Goal: Task Accomplishment & Management: Complete application form

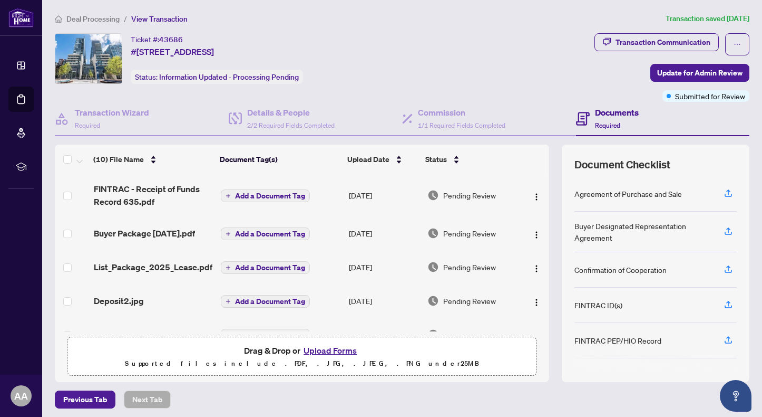
scroll to position [176, 0]
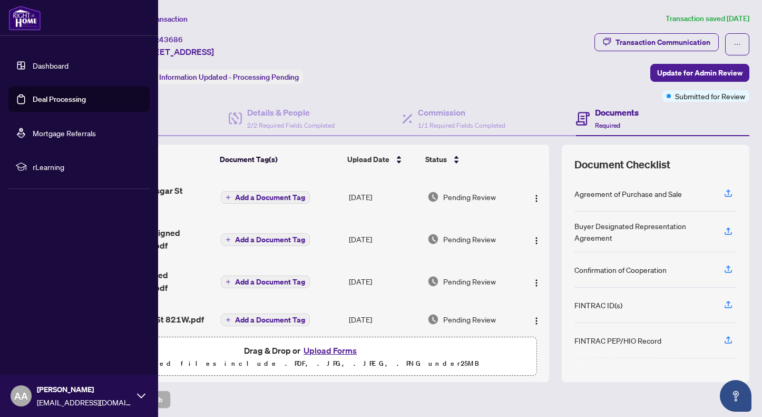
click at [54, 65] on link "Dashboard" at bounding box center [51, 65] width 36 height 9
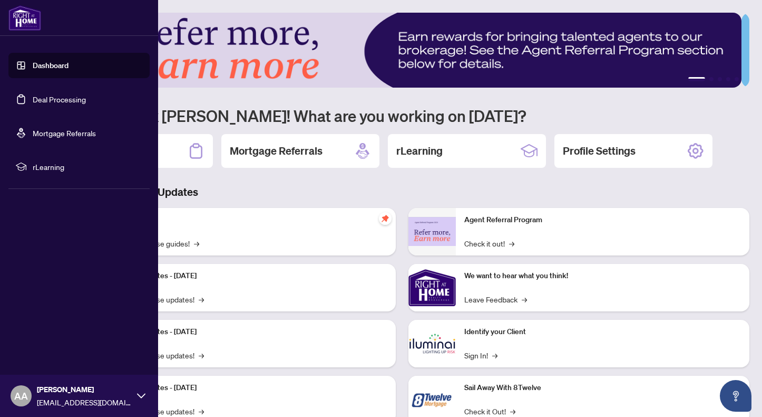
click at [33, 101] on link "Deal Processing" at bounding box center [59, 98] width 53 height 9
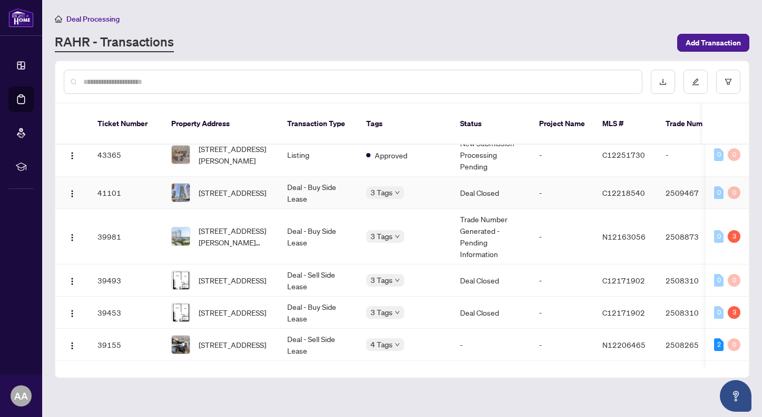
scroll to position [77, 0]
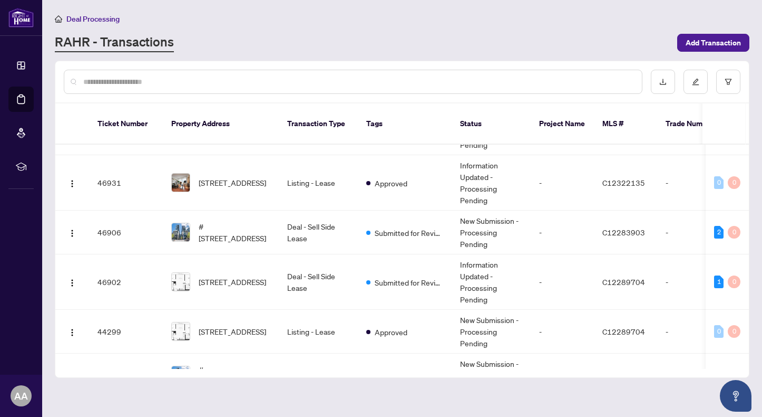
click at [278, 78] on input "text" at bounding box center [358, 82] width 550 height 12
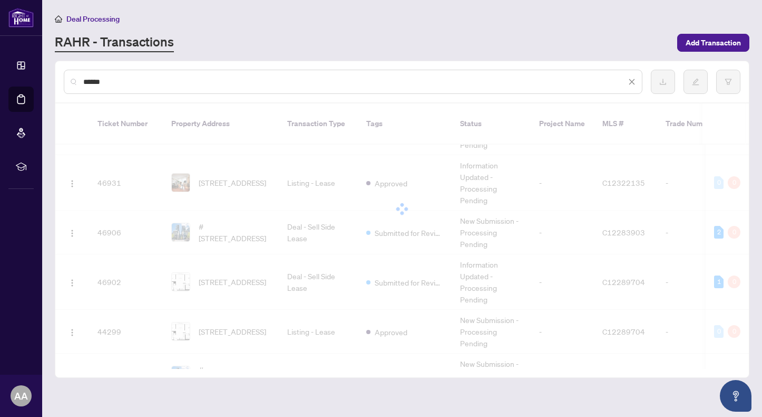
scroll to position [0, 0]
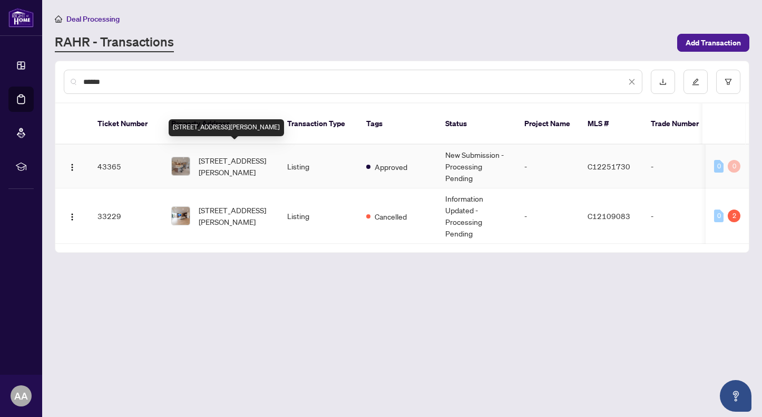
type input "******"
click at [216, 154] on span "[STREET_ADDRESS][PERSON_NAME]" at bounding box center [235, 165] width 72 height 23
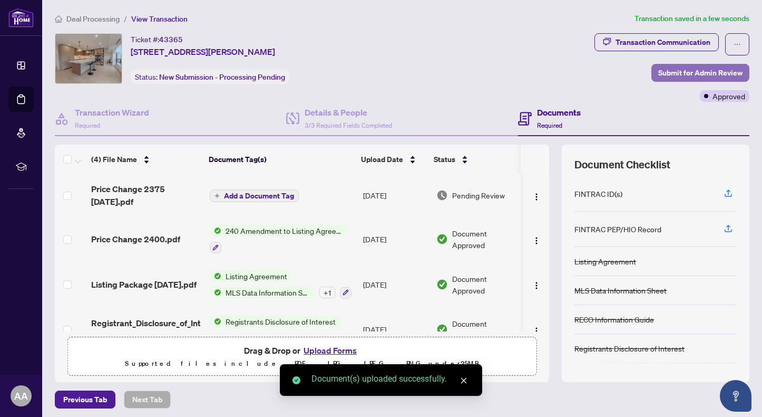
click at [684, 68] on span "Submit for Admin Review" at bounding box center [701, 72] width 84 height 17
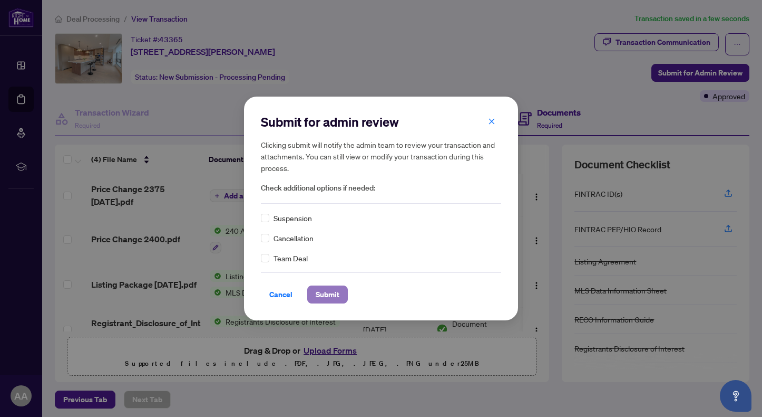
click at [321, 292] on span "Submit" at bounding box center [328, 294] width 24 height 17
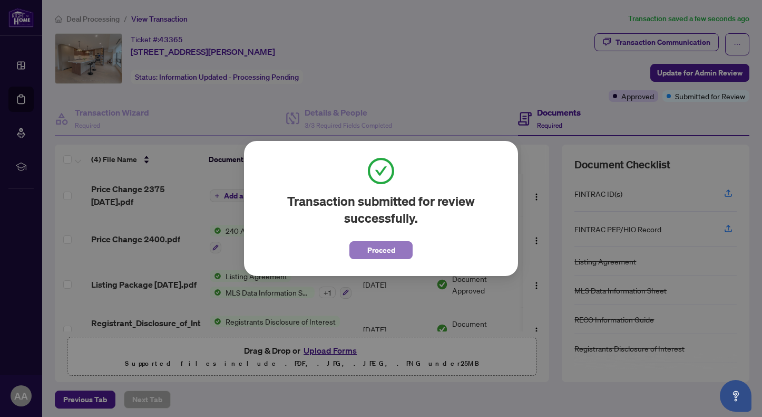
click at [368, 253] on span "Proceed" at bounding box center [382, 249] width 28 height 17
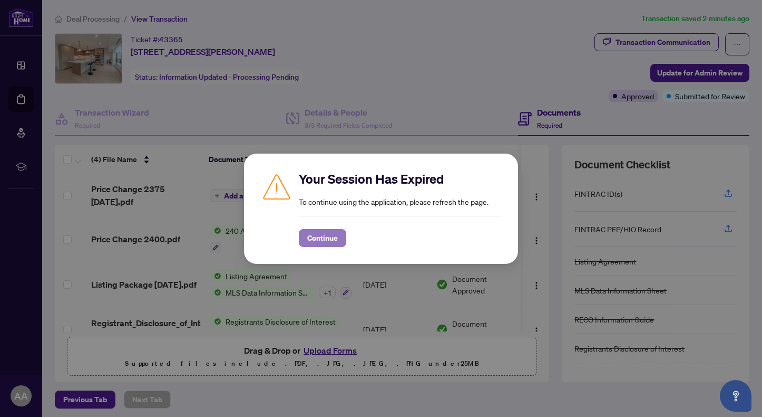
click at [322, 239] on span "Continue" at bounding box center [322, 237] width 31 height 17
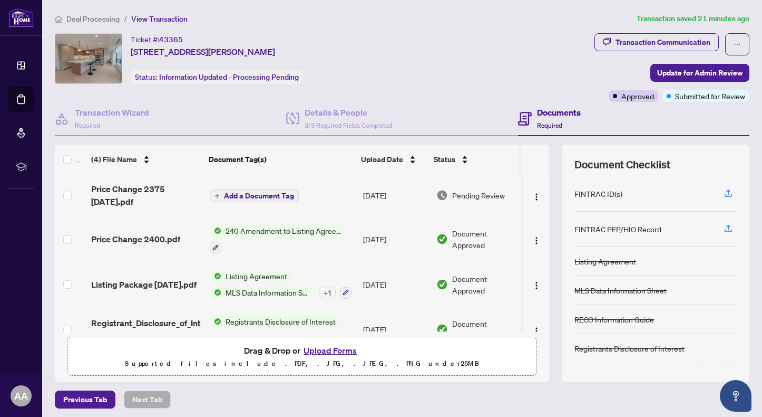
click at [412, 58] on div "Ticket #: 43365 608-447 Walmer Rd, Toronto, Ontario M5P 2X9, Canada Status: Inf…" at bounding box center [323, 58] width 536 height 51
